Goal: Task Accomplishment & Management: Complete application form

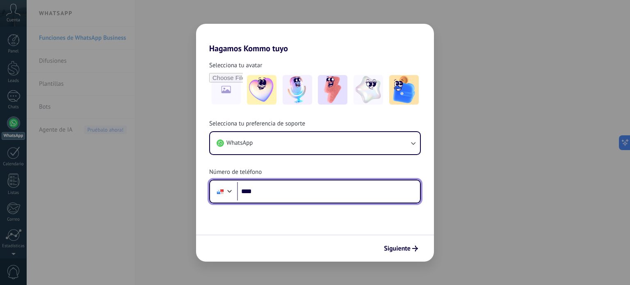
click at [334, 185] on input "****" at bounding box center [328, 191] width 183 height 19
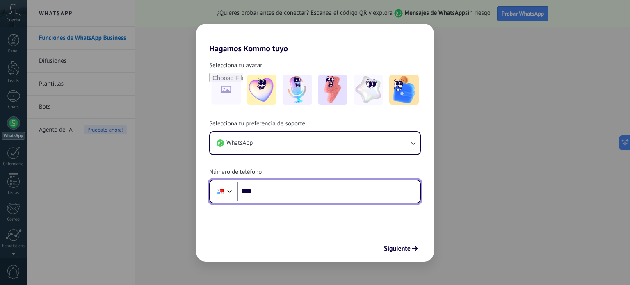
click at [337, 186] on input "****" at bounding box center [328, 191] width 183 height 19
type input "**********"
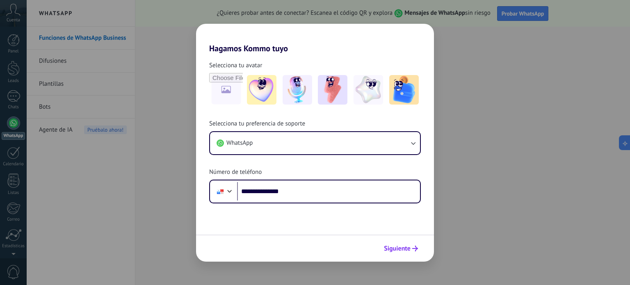
click at [392, 253] on button "Siguiente" at bounding box center [400, 249] width 41 height 14
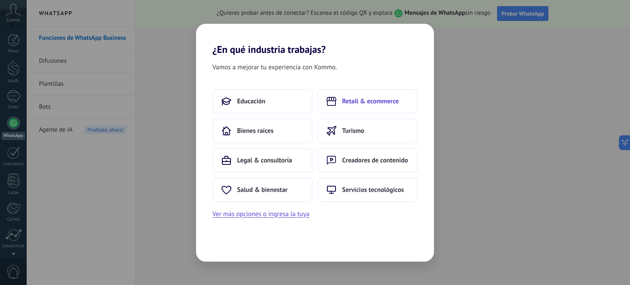
click at [347, 102] on span "Retail & ecommerce" at bounding box center [370, 101] width 57 height 8
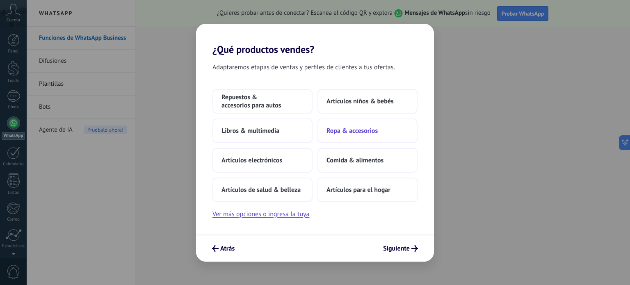
click at [372, 129] on span "Ropa & accesorios" at bounding box center [352, 131] width 51 height 8
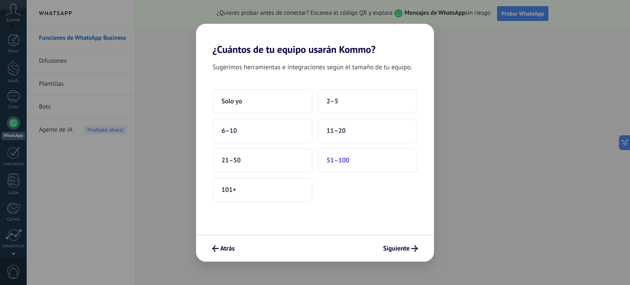
click at [363, 156] on button "51–100" at bounding box center [367, 160] width 100 height 25
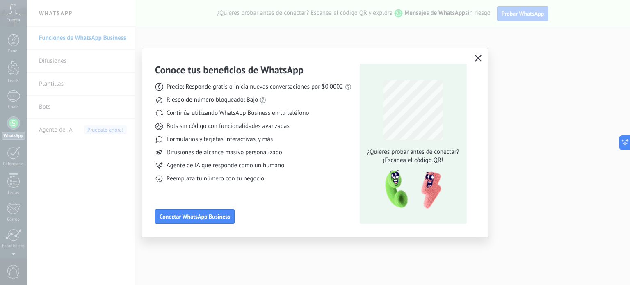
click at [482, 55] on button "button" at bounding box center [478, 58] width 11 height 11
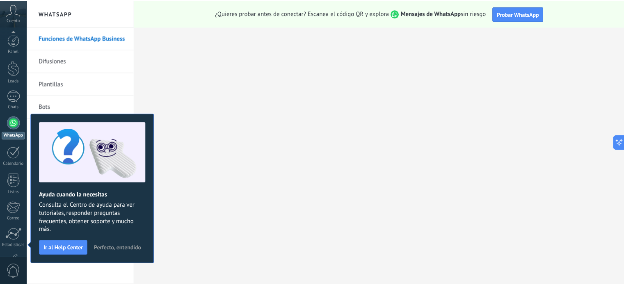
scroll to position [56, 0]
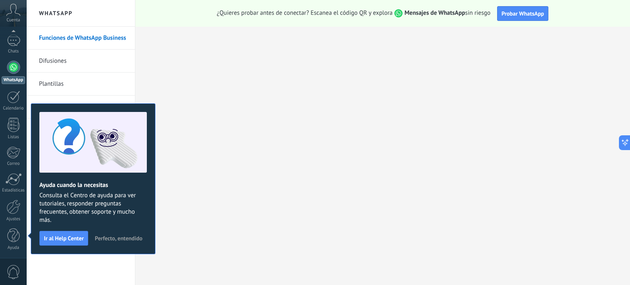
click at [122, 236] on span "Perfecto, entendido" at bounding box center [119, 238] width 48 height 6
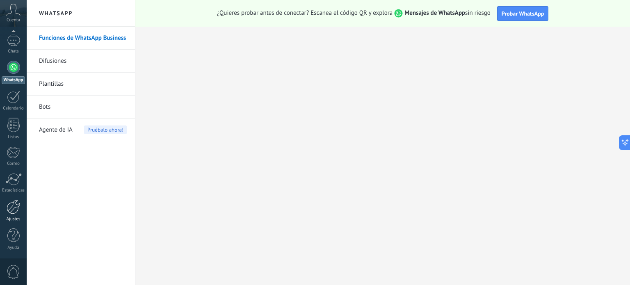
click at [14, 212] on div at bounding box center [14, 207] width 14 height 14
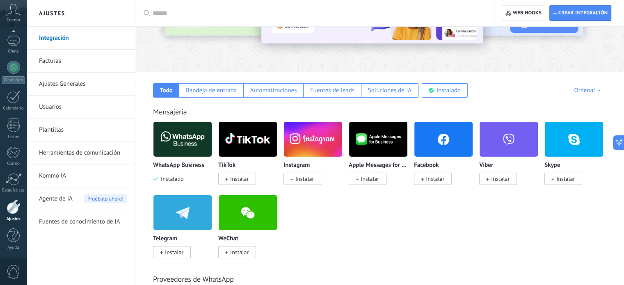
scroll to position [89, 0]
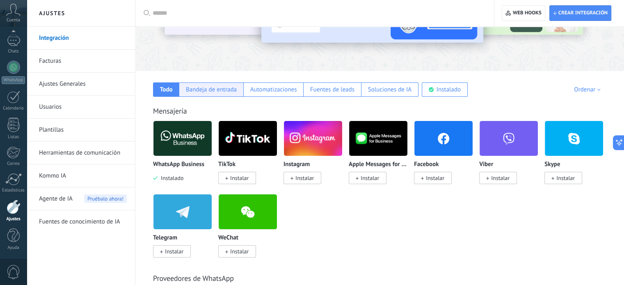
click at [211, 86] on div "Bandeja de entrada" at bounding box center [211, 90] width 51 height 8
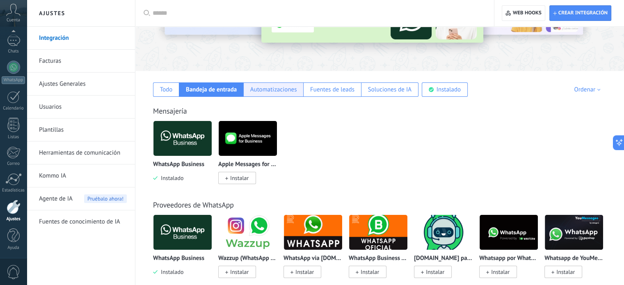
click at [265, 89] on div "Automatizaciones" at bounding box center [273, 90] width 47 height 8
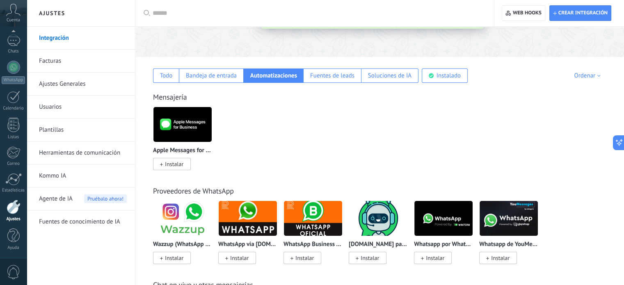
scroll to position [95, 0]
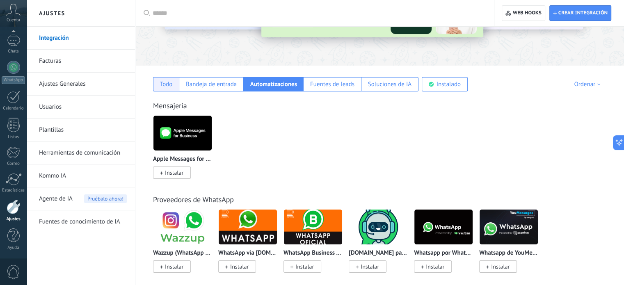
click at [163, 81] on div "Todo" at bounding box center [166, 84] width 13 height 8
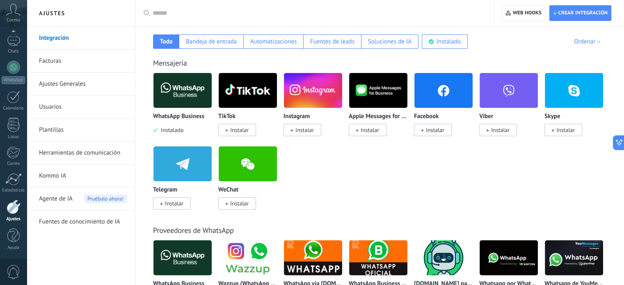
scroll to position [140, 0]
